Goal: Information Seeking & Learning: Check status

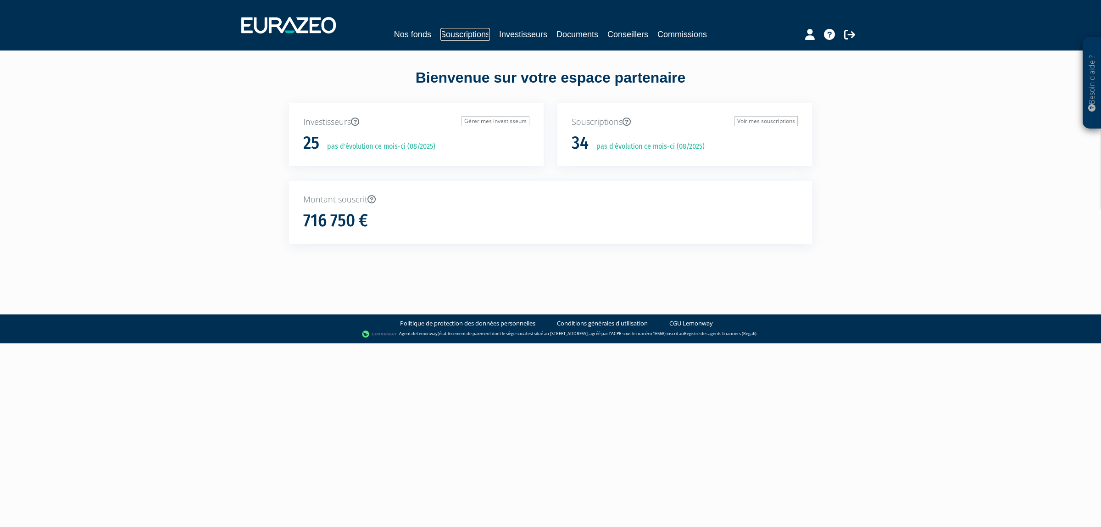
click at [457, 38] on link "Souscriptions" at bounding box center [466, 34] width 50 height 13
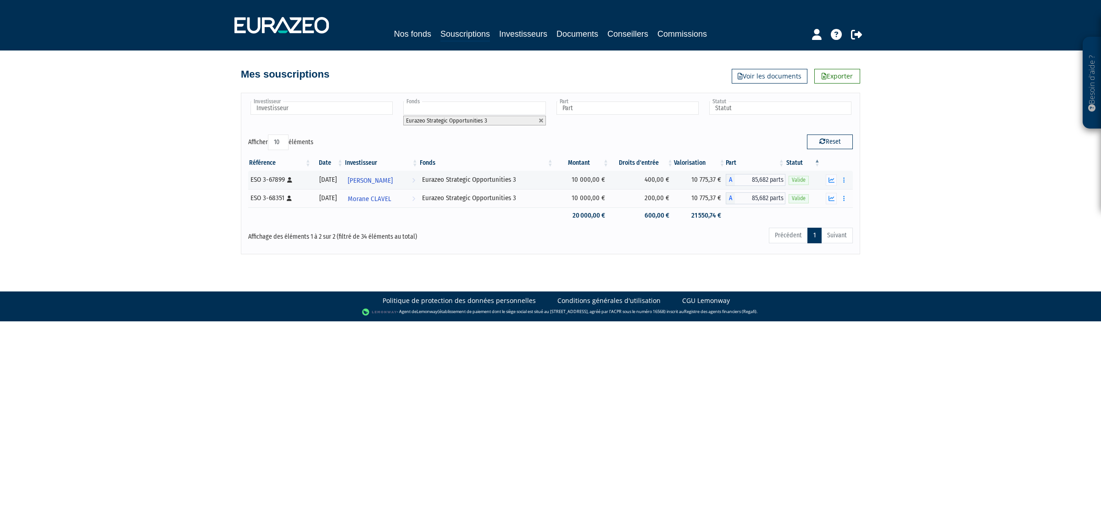
click at [458, 102] on input "text" at bounding box center [474, 107] width 142 height 13
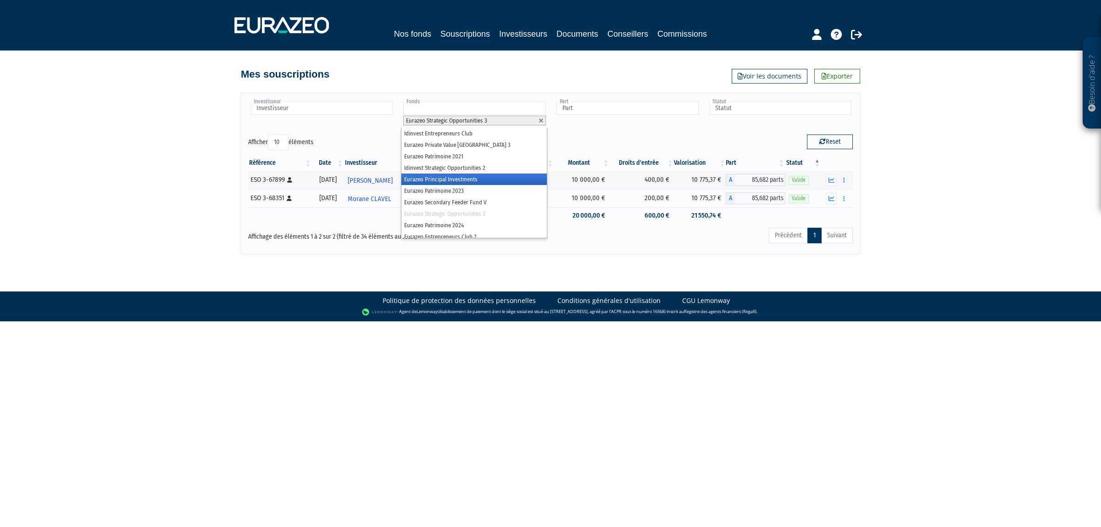
click at [457, 178] on li "Eurazeo Principal Investments" at bounding box center [474, 178] width 145 height 11
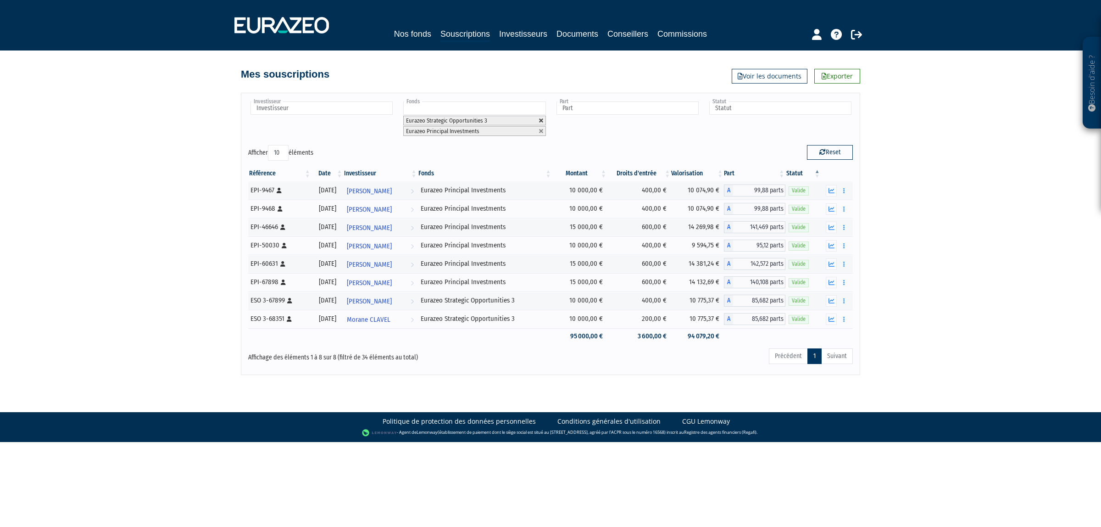
click at [541, 122] on link at bounding box center [542, 121] width 6 height 6
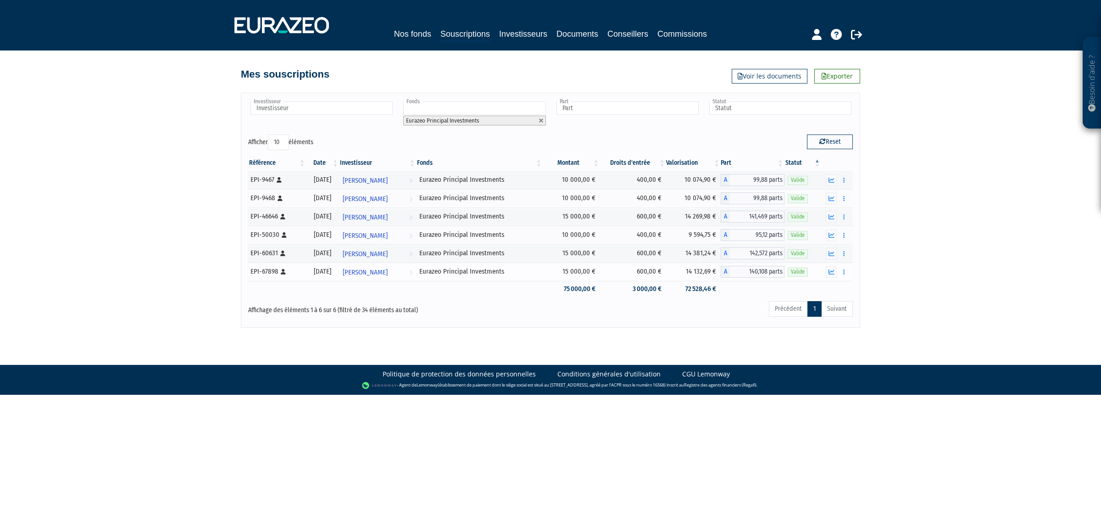
drag, startPoint x: 566, startPoint y: 179, endPoint x: 605, endPoint y: 269, distance: 98.1
click at [605, 269] on tbody at bounding box center [550, 234] width 605 height 126
click at [589, 302] on div "Précédent 1 Suivant" at bounding box center [679, 310] width 347 height 20
drag, startPoint x: 583, startPoint y: 278, endPoint x: 552, endPoint y: 186, distance: 96.8
click at [552, 186] on tbody at bounding box center [550, 234] width 605 height 126
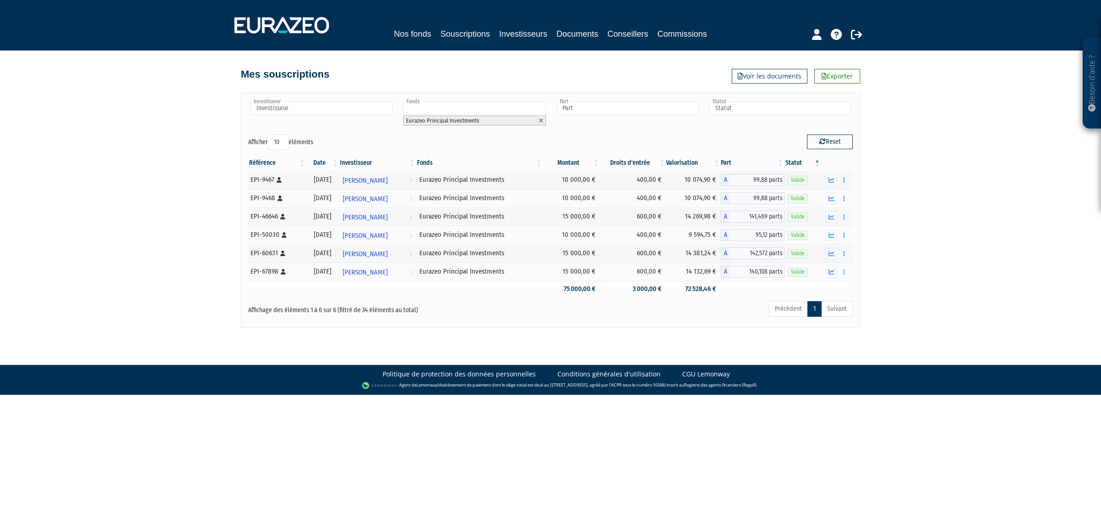
click at [544, 338] on body "Besoin d'aide ? × J'ai besoin d'aide Si vous avez une question à propos du fonc…" at bounding box center [550, 197] width 1101 height 395
click at [844, 183] on icon "button" at bounding box center [844, 180] width 1 height 6
click at [877, 204] on div "Besoin d'aide ? × J'ai besoin d'aide Si vous avez une question à propos du fonc…" at bounding box center [550, 164] width 1101 height 328
click at [844, 201] on icon "button" at bounding box center [844, 199] width 1 height 6
click at [863, 221] on div "Besoin d'aide ? × J'ai besoin d'aide Si vous avez une question à propos du fonc…" at bounding box center [550, 164] width 1101 height 328
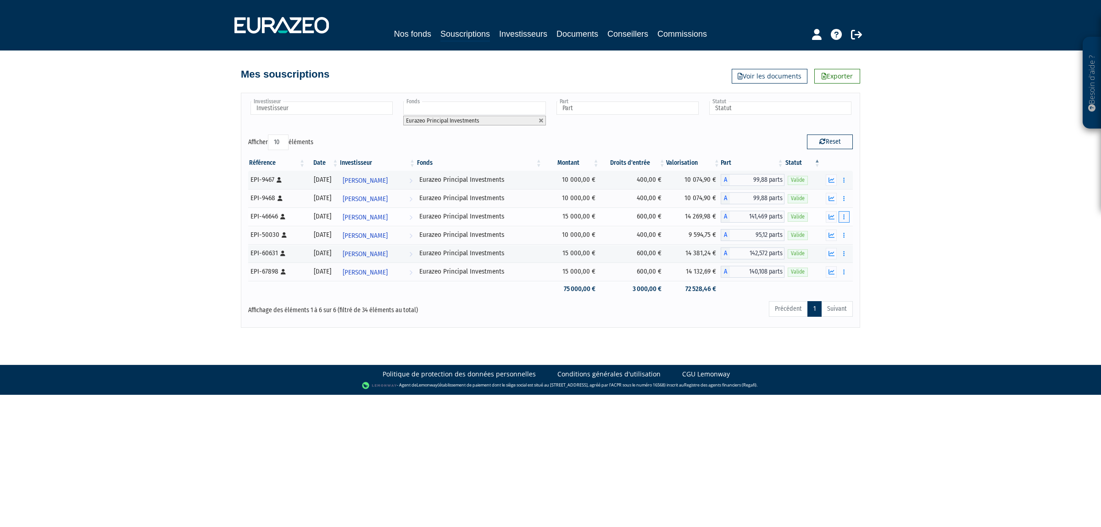
click at [846, 221] on button "button" at bounding box center [844, 216] width 11 height 11
click at [864, 226] on div "Besoin d'aide ? × J'ai besoin d'aide Si vous avez une question à propos du fonc…" at bounding box center [550, 164] width 1101 height 328
click at [857, 243] on div "Référence Date Investisseur Fonds Montant Droits d'entrée Valorisation Part Sta…" at bounding box center [550, 225] width 619 height 147
click at [845, 256] on button "button" at bounding box center [844, 253] width 11 height 11
click at [847, 239] on button "button" at bounding box center [844, 234] width 11 height 11
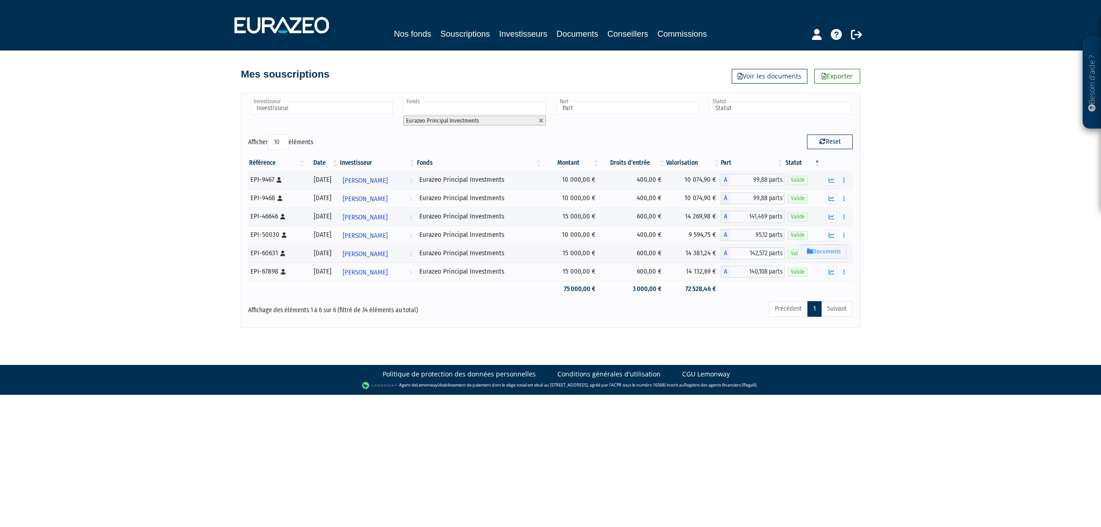
click at [882, 257] on div "Besoin d'aide ? × J'ai besoin d'aide Si vous avez une question à propos du fonc…" at bounding box center [550, 164] width 1101 height 328
click at [845, 275] on icon "button" at bounding box center [844, 272] width 1 height 6
click at [903, 277] on div "Besoin d'aide ? × J'ai besoin d'aide Si vous avez une question à propos du fonc…" at bounding box center [550, 164] width 1101 height 328
click at [643, 260] on td "600,00 €" at bounding box center [633, 253] width 66 height 18
click at [540, 257] on div "Eurazeo Principal Investments" at bounding box center [479, 253] width 120 height 10
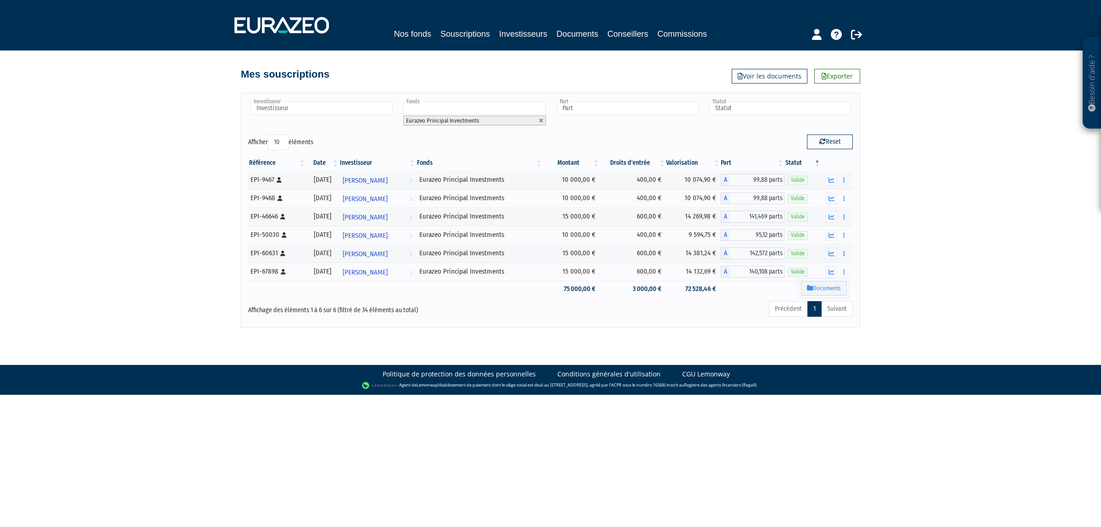
click at [341, 320] on div "Affichage des éléments 1 à 6 sur 6 (filtré de 34 éléments au total)" at bounding box center [370, 310] width 258 height 20
click at [369, 274] on span "[PERSON_NAME]" at bounding box center [365, 272] width 45 height 17
drag, startPoint x: 844, startPoint y: 297, endPoint x: 837, endPoint y: 308, distance: 13.0
click at [844, 297] on td at bounding box center [838, 289] width 32 height 16
click at [837, 308] on ul "Précédent 1 Suivant" at bounding box center [811, 309] width 84 height 16
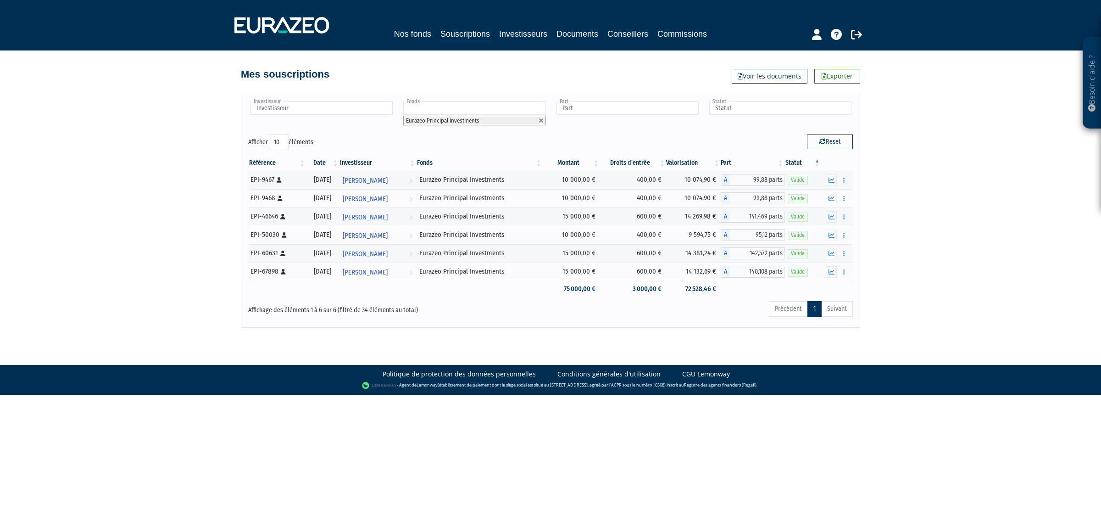
click at [893, 285] on div "Besoin d'aide ? × J'ai besoin d'aide Si vous avez une question à propos du fonc…" at bounding box center [550, 164] width 1101 height 328
